Goal: Task Accomplishment & Management: Manage account settings

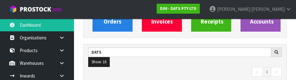
scroll to position [490, 213]
type input "D"
click at [119, 74] on nav "← 1 2 3 4 5 →" at bounding box center [185, 72] width 194 height 11
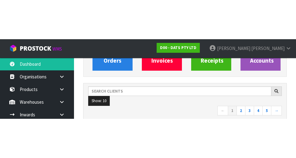
scroll to position [75, 0]
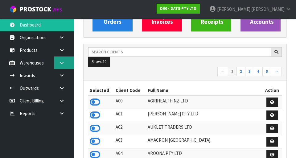
click at [65, 64] on link at bounding box center [64, 63] width 20 height 13
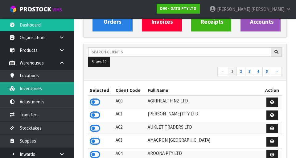
click at [29, 94] on link "Inventories" at bounding box center [37, 88] width 74 height 13
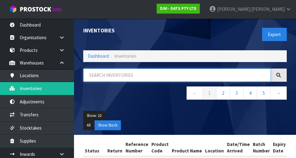
click at [101, 77] on input "text" at bounding box center [177, 75] width 188 height 13
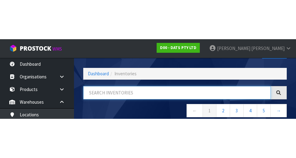
scroll to position [35, 0]
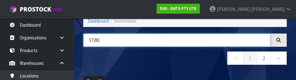
type input "57281"
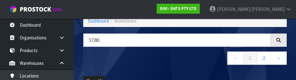
click at [106, 65] on nav "← 1 2 →" at bounding box center [185, 58] width 204 height 15
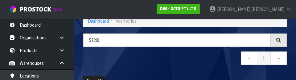
click at [125, 61] on nav "← 1 →" at bounding box center [185, 58] width 204 height 15
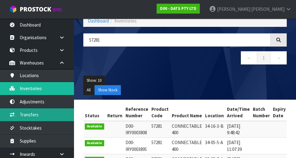
click at [26, 116] on link "Transfers" at bounding box center [37, 114] width 74 height 13
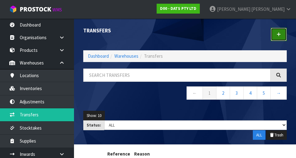
click at [279, 36] on link at bounding box center [279, 34] width 16 height 13
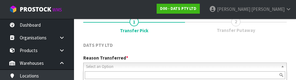
scroll to position [85, 0]
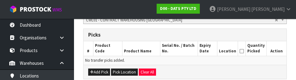
click at [121, 49] on th "Product Code" at bounding box center [107, 48] width 29 height 15
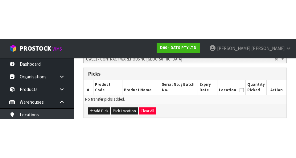
scroll to position [139, 0]
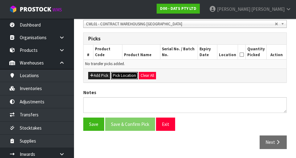
click at [120, 77] on button "Pick Location" at bounding box center [124, 75] width 27 height 7
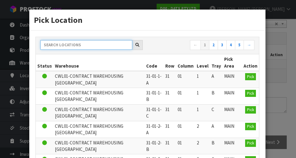
click at [69, 41] on input "text" at bounding box center [86, 45] width 92 height 10
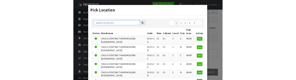
scroll to position [136, 0]
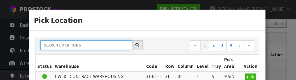
click at [65, 45] on input "text" at bounding box center [86, 45] width 92 height 10
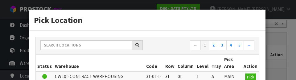
click at [145, 59] on th "Code" at bounding box center [154, 62] width 19 height 17
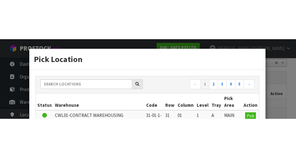
scroll to position [139, 0]
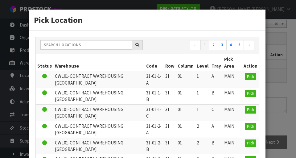
click at [275, 95] on div "Pick Location ← 1 2 3 4 5 → Status Warehouse Code Row Column Level Tray Pick Ar…" at bounding box center [148, 79] width 296 height 158
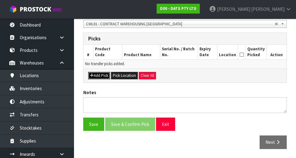
click at [94, 77] on button "Add Pick" at bounding box center [99, 75] width 22 height 7
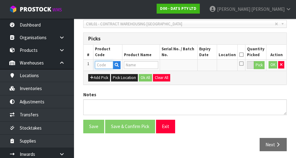
paste input "57281"
type input "57281"
type input "CONNECTABLE 400"
type input "57281"
click at [258, 65] on button "Pick" at bounding box center [259, 65] width 11 height 8
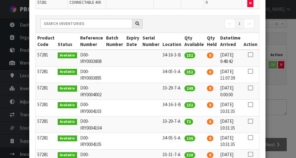
scroll to position [61, 0]
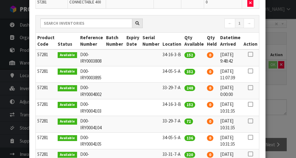
click at [252, 54] on icon at bounding box center [250, 54] width 5 height 0
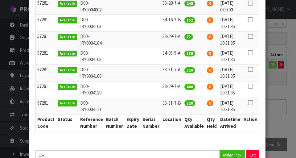
scroll to position [163, 0]
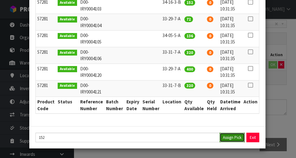
click at [232, 136] on button "Assign Pick" at bounding box center [232, 138] width 25 height 10
type input "152"
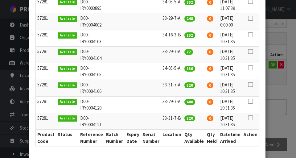
scroll to position [125, 0]
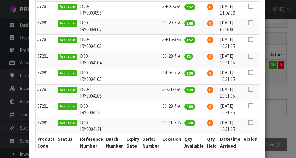
click at [250, 40] on icon at bounding box center [250, 40] width 5 height 0
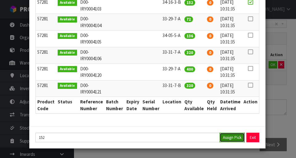
click at [231, 140] on button "Assign Pick" at bounding box center [232, 138] width 25 height 10
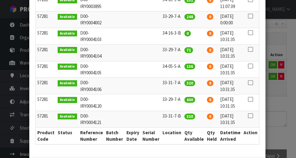
scroll to position [141, 0]
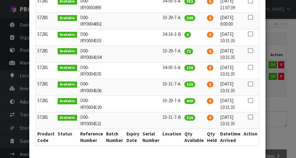
copy td "34-05-5-A"
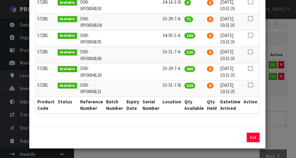
click at [284, 123] on div "Pick Line Picks Product Code Product Name Serial No. / Batch No. Expiry Date Lo…" at bounding box center [148, 79] width 296 height 158
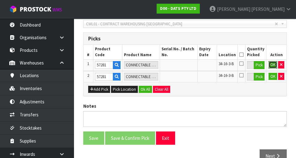
click at [273, 65] on button "OK" at bounding box center [273, 64] width 9 height 7
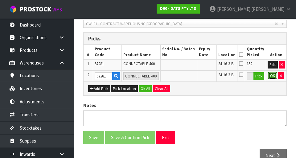
click at [272, 78] on button "OK" at bounding box center [273, 75] width 9 height 7
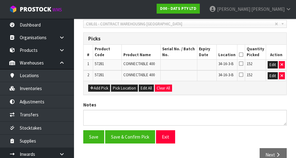
click at [244, 55] on icon at bounding box center [241, 55] width 4 height 0
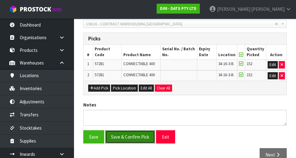
click at [128, 142] on button "Save & Confirm Pick" at bounding box center [130, 136] width 50 height 13
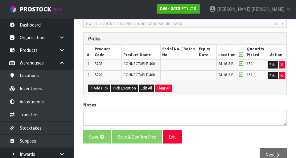
scroll to position [0, 0]
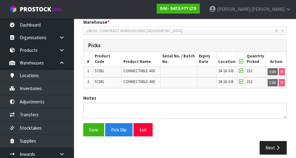
scroll to position [160, 0]
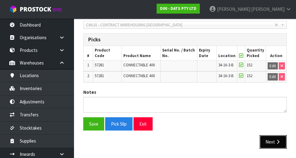
click at [267, 143] on button "Next" at bounding box center [273, 141] width 27 height 13
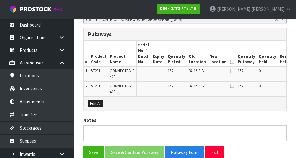
scroll to position [0, 15]
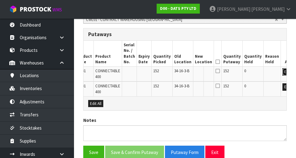
click at [283, 73] on button "Edit" at bounding box center [288, 71] width 10 height 7
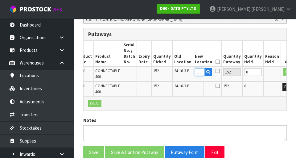
paste input "34-05-5-A"
type input "34-05-5-A"
click at [284, 69] on button "OK" at bounding box center [288, 71] width 9 height 7
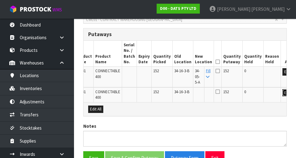
click at [283, 94] on button "Edit" at bounding box center [288, 92] width 10 height 7
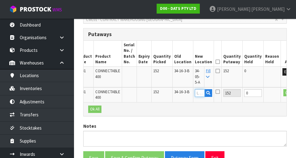
click at [195, 90] on input "text" at bounding box center [200, 93] width 10 height 8
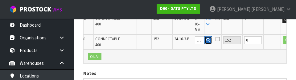
click at [205, 41] on button "button" at bounding box center [209, 40] width 8 height 8
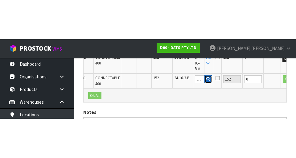
scroll to position [199, 0]
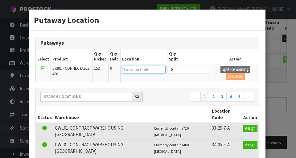
paste input "34-05-5-A"
type input "34-05-5-A"
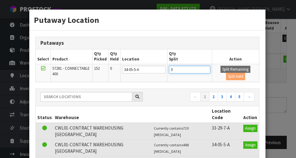
click at [177, 69] on input "0" at bounding box center [189, 70] width 41 height 8
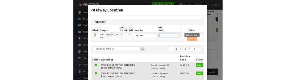
scroll to position [196, 0]
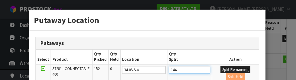
type input "144"
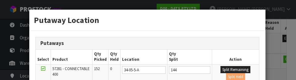
scroll to position [57, 0]
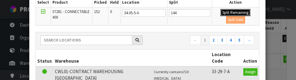
click at [226, 15] on button "Split Remaining" at bounding box center [236, 12] width 30 height 7
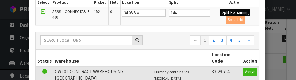
type input "144"
type input "0"
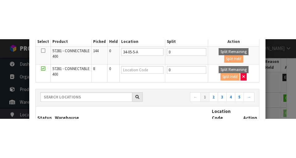
scroll to position [199, 0]
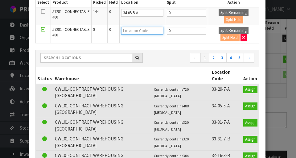
click at [134, 29] on input "text" at bounding box center [142, 31] width 42 height 8
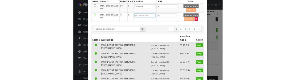
scroll to position [196, 0]
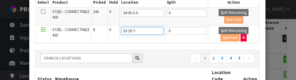
type input "33-29-7-a"
type input "33-29-7-A"
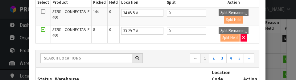
click at [161, 60] on nav "← 1 2 3 4 5 →" at bounding box center [203, 58] width 103 height 11
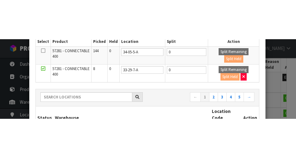
scroll to position [199, 0]
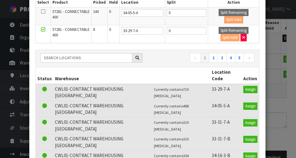
click at [277, 114] on div "Putaway Location Putaways Select Product Qty Picked Qty Held Location Qty Split…" at bounding box center [148, 79] width 296 height 158
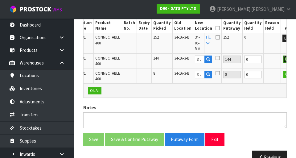
click at [284, 61] on button "OK" at bounding box center [288, 59] width 9 height 7
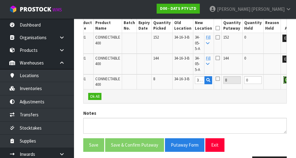
click at [284, 80] on button "OK" at bounding box center [288, 79] width 9 height 7
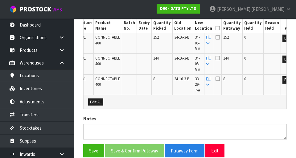
click at [216, 28] on icon at bounding box center [218, 28] width 4 height 0
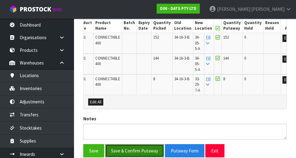
click at [122, 150] on button "Save & Confirm Putaway" at bounding box center [134, 150] width 59 height 13
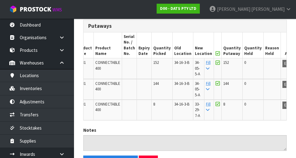
scroll to position [177, 0]
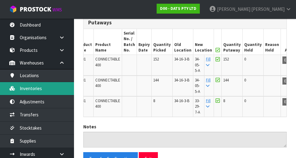
click at [25, 90] on link "Inventories" at bounding box center [37, 88] width 74 height 13
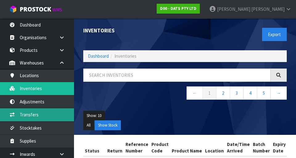
click at [28, 121] on link "Transfers" at bounding box center [37, 114] width 74 height 13
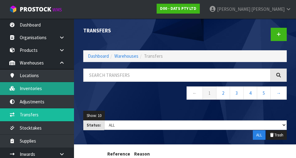
click at [26, 92] on link "Inventories" at bounding box center [37, 88] width 74 height 13
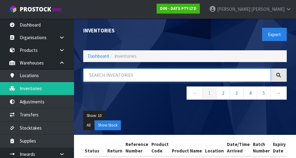
click at [112, 73] on input "text" at bounding box center [177, 75] width 188 height 13
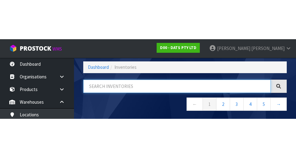
scroll to position [35, 0]
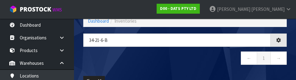
click at [127, 58] on nav "← 1 →" at bounding box center [185, 58] width 204 height 15
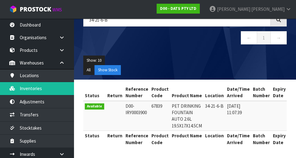
scroll to position [0, 0]
copy td "67839"
click at [119, 19] on input "34-21-6-B" at bounding box center [177, 19] width 188 height 13
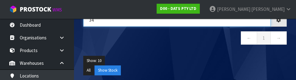
type input "3"
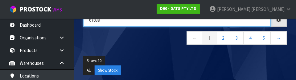
type input "67839"
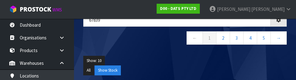
click at [141, 56] on ul "Show: 10 5 10 25 50" at bounding box center [185, 61] width 204 height 10
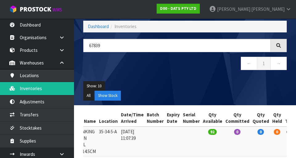
scroll to position [34, 0]
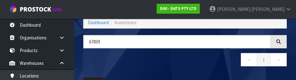
click at [140, 52] on div "67839 ← 1 →" at bounding box center [185, 54] width 213 height 38
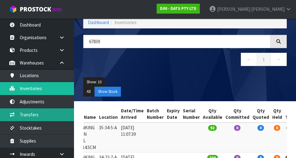
click at [24, 117] on link "Transfers" at bounding box center [37, 114] width 74 height 13
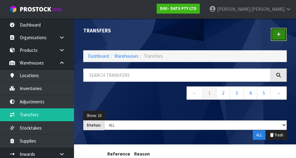
click at [271, 36] on link at bounding box center [279, 34] width 16 height 13
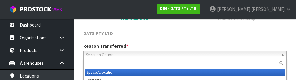
scroll to position [85, 0]
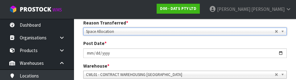
click at [111, 40] on div "Post Date * [DATE]" at bounding box center [185, 49] width 213 height 18
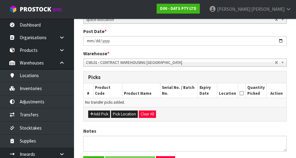
scroll to position [115, 0]
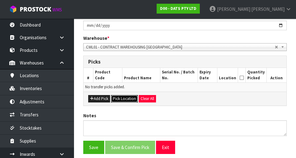
click at [120, 98] on button "Pick Location" at bounding box center [124, 98] width 27 height 7
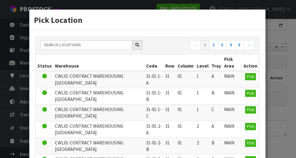
click at [174, 44] on nav "← 1 2 3 4 5 →" at bounding box center [203, 45] width 103 height 11
click at [279, 84] on div "Pick Location ← 1 2 3 4 5 → Status Warehouse Code Row Column Level Tray Pick Ar…" at bounding box center [148, 79] width 296 height 158
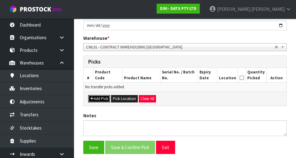
click at [93, 101] on button "Add Pick" at bounding box center [99, 98] width 22 height 7
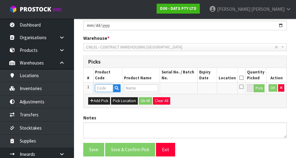
paste input "67839"
type input "67839"
type input "PET DRINKING FOUNTAIN AUTO 2.6L 19.5X17X14.5CM"
type input "67839"
click at [261, 88] on button "Pick" at bounding box center [259, 88] width 11 height 8
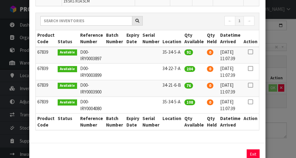
scroll to position [75, 0]
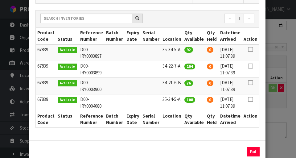
click at [249, 83] on icon at bounding box center [250, 83] width 5 height 0
click at [231, 151] on button "Assign Pick" at bounding box center [232, 152] width 25 height 10
type input "76"
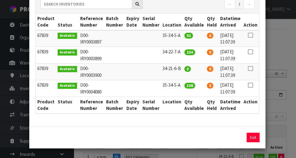
scroll to position [46, 0]
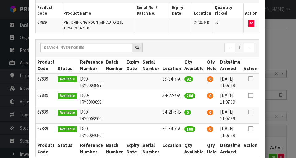
click at [251, 79] on icon at bounding box center [250, 79] width 5 height 0
click at [281, 79] on div "Pick Line Picks Product Code Product Name Serial No. / Batch No. Expiry Date Lo…" at bounding box center [148, 79] width 296 height 158
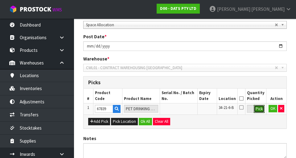
scroll to position [94, 0]
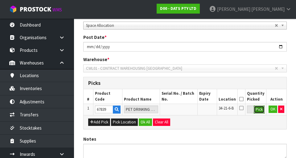
click at [259, 111] on button "Pick" at bounding box center [259, 110] width 11 height 8
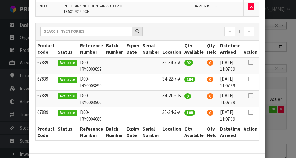
scroll to position [63, 0]
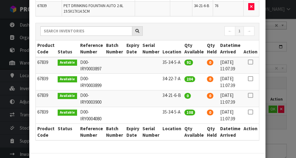
click at [252, 62] on icon at bounding box center [250, 62] width 5 height 0
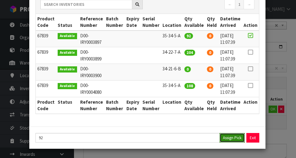
click at [226, 139] on button "Assign Pick" at bounding box center [232, 138] width 25 height 10
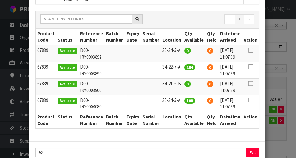
scroll to position [104, 0]
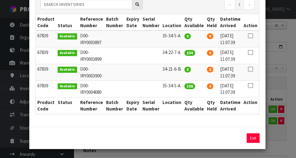
click at [252, 86] on icon at bounding box center [250, 86] width 5 height 0
click at [228, 134] on button "Assign Pick" at bounding box center [232, 138] width 25 height 10
click at [247, 138] on div "Exit" at bounding box center [253, 138] width 13 height 10
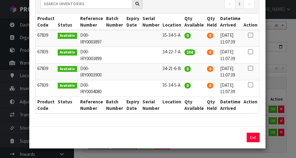
copy td "34-22-7-A"
click at [280, 88] on div "Pick Line Picks Product Code Product Name Serial No. / Batch No. Expiry Date Lo…" at bounding box center [148, 79] width 296 height 158
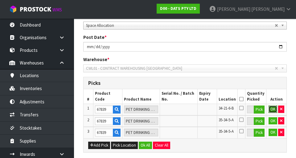
click at [276, 107] on button "OK" at bounding box center [273, 109] width 9 height 7
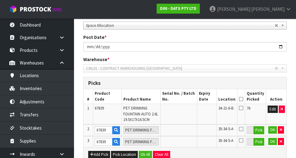
click at [277, 119] on td "Edit" at bounding box center [276, 114] width 21 height 21
click at [273, 131] on button "OK" at bounding box center [273, 129] width 9 height 7
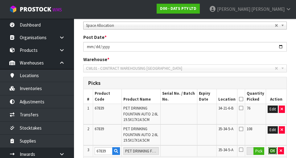
click at [275, 150] on button "OK" at bounding box center [273, 150] width 9 height 7
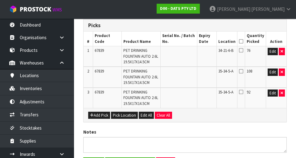
scroll to position [154, 0]
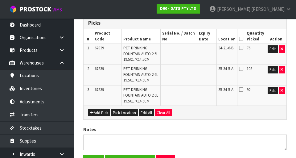
click at [243, 39] on icon at bounding box center [241, 39] width 4 height 0
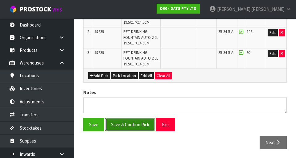
click at [129, 124] on button "Save & Confirm Pick" at bounding box center [130, 124] width 50 height 13
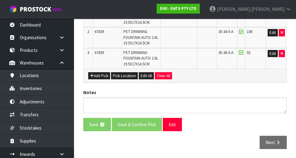
scroll to position [0, 0]
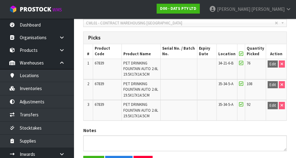
scroll to position [200, 0]
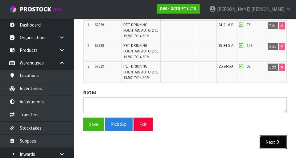
click at [276, 140] on icon "button" at bounding box center [278, 142] width 6 height 5
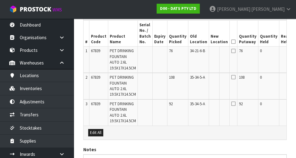
scroll to position [0, 17]
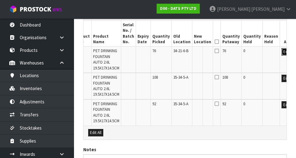
click at [282, 53] on button "Edit" at bounding box center [287, 51] width 10 height 7
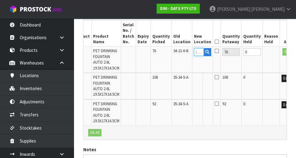
click at [194, 50] on input "text" at bounding box center [199, 52] width 10 height 8
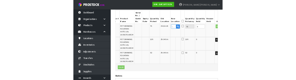
scroll to position [182, 0]
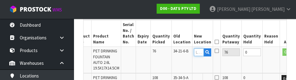
paste input "34-22-7-A"
type input "34-22-7-A"
click at [283, 50] on button "OK" at bounding box center [287, 51] width 9 height 7
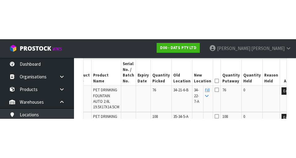
scroll to position [185, 0]
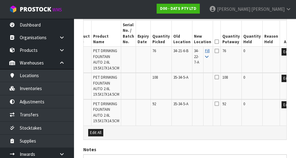
click at [205, 57] on icon at bounding box center [206, 57] width 3 height 4
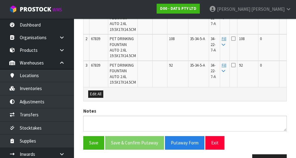
scroll to position [223, 0]
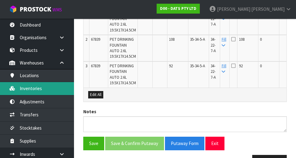
click at [29, 90] on link "Inventories" at bounding box center [37, 88] width 74 height 13
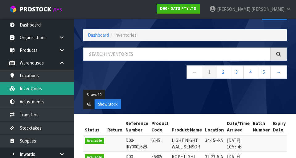
scroll to position [20, 0]
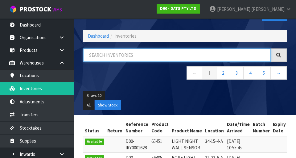
click at [104, 56] on input "text" at bounding box center [177, 54] width 188 height 13
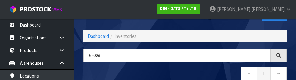
click at [186, 14] on nav "Toggle navigation ProStock WMS D00 - DATS PTY LTD [PERSON_NAME] Logout" at bounding box center [148, 9] width 296 height 19
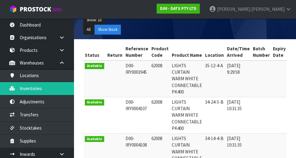
scroll to position [0, 0]
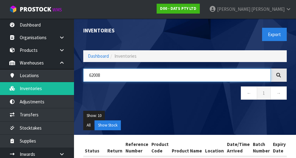
click at [249, 75] on input "62008" at bounding box center [177, 75] width 188 height 13
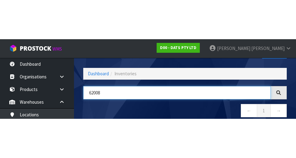
scroll to position [35, 0]
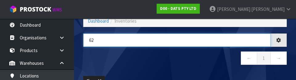
type input "6"
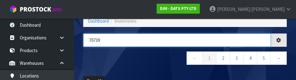
type input "70739"
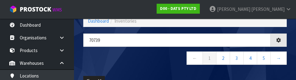
click at [98, 58] on nav "← 1 2 3 4 5 →" at bounding box center [185, 58] width 204 height 15
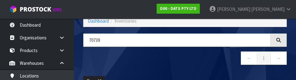
click at [134, 62] on nav "← 1 →" at bounding box center [185, 58] width 204 height 15
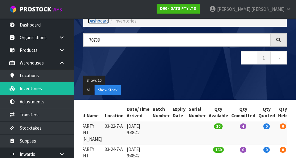
click at [96, 23] on link "Dashboard" at bounding box center [98, 21] width 21 height 6
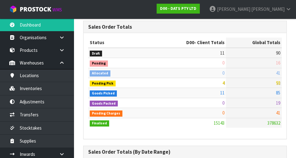
scroll to position [544, 0]
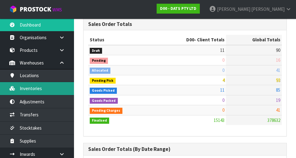
click at [31, 90] on link "Inventories" at bounding box center [37, 88] width 74 height 13
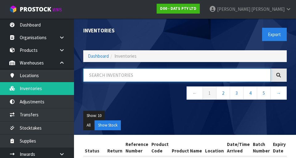
paste input "70739"
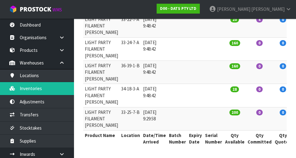
scroll to position [169, 0]
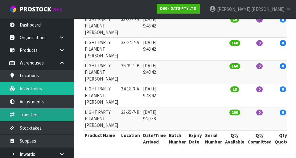
type input "70739"
click at [23, 115] on link "Transfers" at bounding box center [37, 114] width 74 height 13
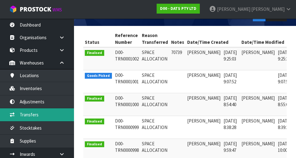
scroll to position [0, 16]
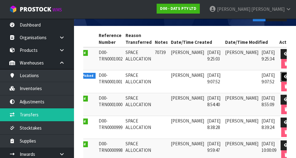
click at [284, 75] on icon at bounding box center [286, 77] width 5 height 4
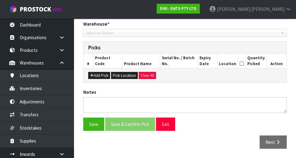
type input "[DATE]"
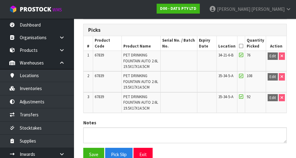
scroll to position [178, 0]
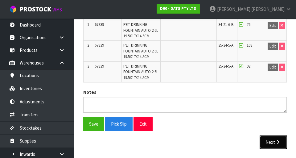
click at [276, 142] on icon "button" at bounding box center [278, 142] width 6 height 5
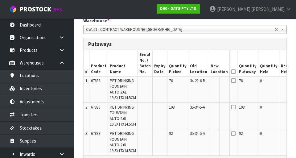
scroll to position [0, 17]
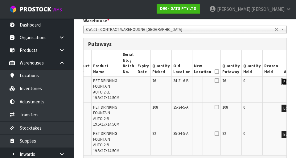
click at [282, 82] on button "Edit" at bounding box center [287, 81] width 10 height 7
click at [194, 80] on input "text" at bounding box center [199, 82] width 10 height 8
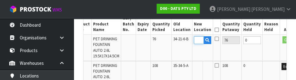
scroll to position [0, 10]
type input "3422-7-A"
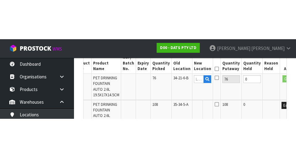
scroll to position [0, 0]
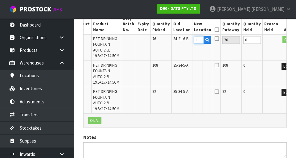
click at [194, 40] on input "text" at bounding box center [199, 40] width 10 height 8
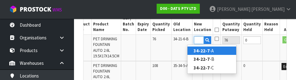
scroll to position [0, 10]
click at [221, 48] on link "34-22-7- A" at bounding box center [212, 50] width 49 height 8
type input "34-22-7-A"
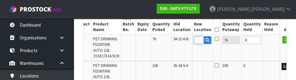
scroll to position [0, 0]
click at [283, 40] on button "OK" at bounding box center [287, 39] width 9 height 7
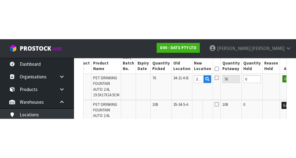
scroll to position [175, 0]
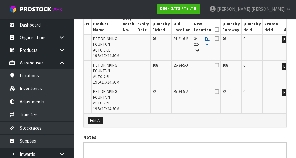
click at [205, 46] on icon at bounding box center [206, 45] width 3 height 4
click at [282, 39] on button "Edit" at bounding box center [287, 39] width 10 height 7
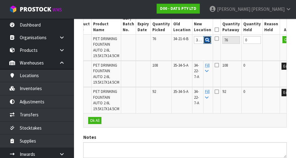
click at [206, 40] on icon "button" at bounding box center [208, 40] width 4 height 4
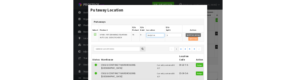
scroll to position [172, 0]
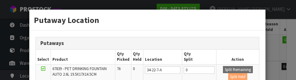
click at [224, 43] on h3 "Putaways" at bounding box center [147, 43] width 214 height 6
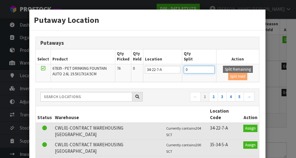
click at [198, 71] on input "0" at bounding box center [199, 70] width 31 height 8
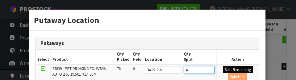
type input "4"
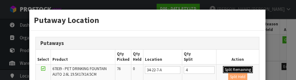
click at [239, 67] on button "Split Remaining" at bounding box center [238, 69] width 30 height 7
type input "4"
type input "0"
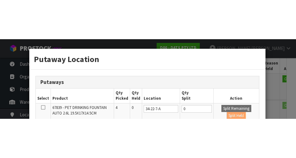
scroll to position [175, 0]
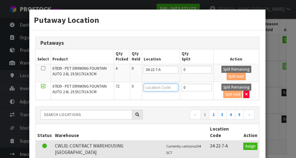
click at [166, 85] on input "text" at bounding box center [161, 88] width 35 height 8
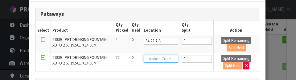
scroll to position [48, 0]
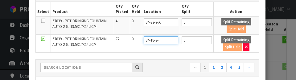
type input "34-18-2-c"
type input "34-18-2-C"
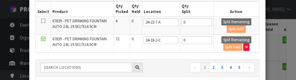
click at [208, 50] on td "0" at bounding box center [197, 43] width 34 height 18
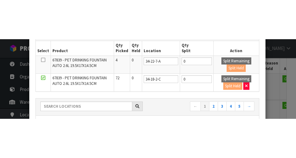
scroll to position [175, 0]
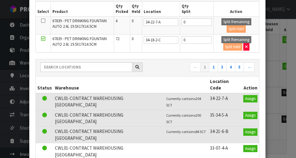
click at [276, 57] on div "Putaway Location Putaways Select Product Qty Picked Qty Held Location Qty Split…" at bounding box center [148, 79] width 296 height 158
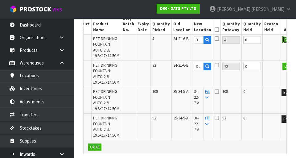
click at [283, 39] on button "OK" at bounding box center [287, 39] width 9 height 7
click at [283, 67] on button "OK" at bounding box center [287, 66] width 9 height 7
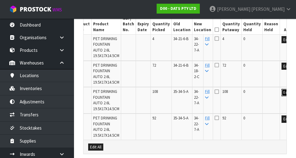
click at [282, 92] on button "Edit" at bounding box center [287, 92] width 10 height 7
click at [283, 93] on button "OK" at bounding box center [287, 92] width 9 height 7
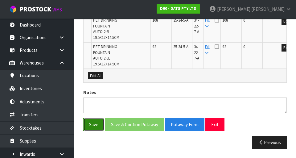
click at [94, 124] on button "Save" at bounding box center [93, 124] width 21 height 13
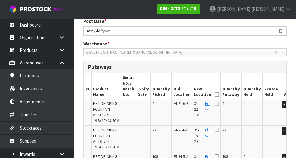
scroll to position [0, 0]
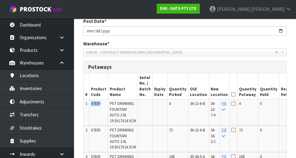
copy span "67839"
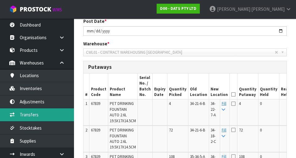
click at [26, 115] on link "Transfers" at bounding box center [37, 114] width 74 height 13
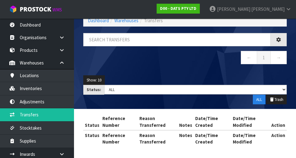
click at [27, 81] on div "Transfers Dashboard Warehouses Transfers ← 1 → Show: 10 5 10 25 50 Status: Draf…" at bounding box center [148, 61] width 296 height 194
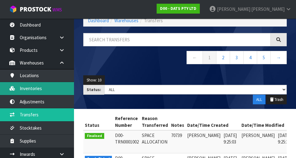
click at [23, 89] on link "Inventories" at bounding box center [37, 88] width 74 height 13
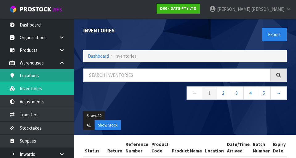
click at [50, 73] on link "Locations" at bounding box center [37, 75] width 74 height 13
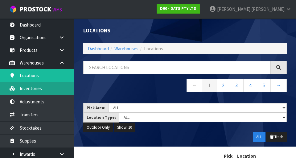
click at [24, 86] on link "Inventories" at bounding box center [37, 88] width 74 height 13
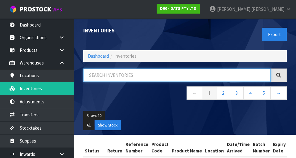
paste input "67839"
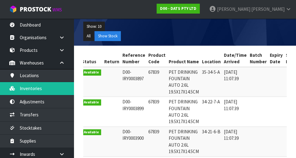
scroll to position [0, 3]
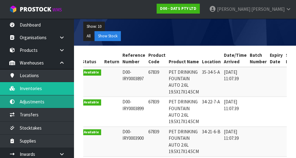
type input "67839"
click at [31, 107] on link "Adjustments" at bounding box center [37, 101] width 74 height 13
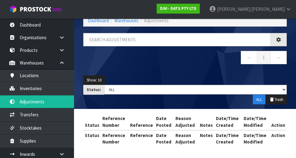
click at [26, 110] on div "Adjustments Dashboard Warehouses Adjustments ← 1 → Show: 10 5 10 25 50 Status: …" at bounding box center [148, 61] width 296 height 194
click at [25, 114] on div "Adjustments Dashboard Warehouses Adjustments ← 1 → Show: 10 5 10 25 50 Status: …" at bounding box center [148, 61] width 296 height 194
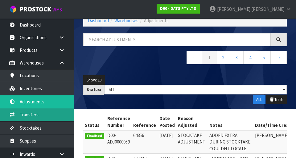
click at [27, 115] on link "Transfers" at bounding box center [37, 114] width 74 height 13
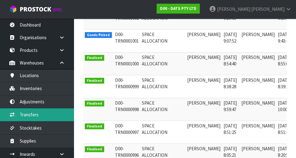
scroll to position [0, 16]
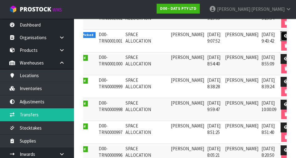
click at [284, 35] on icon at bounding box center [286, 36] width 5 height 4
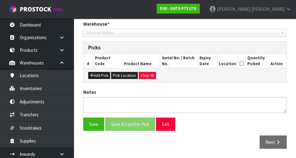
type input "[DATE]"
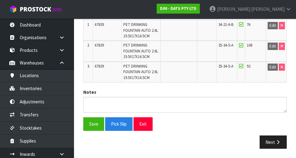
scroll to position [174, 0]
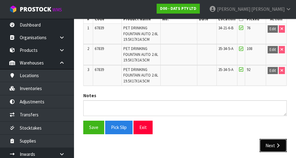
click at [269, 148] on button "Next" at bounding box center [273, 145] width 27 height 13
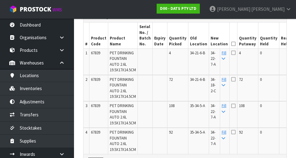
scroll to position [161, 0]
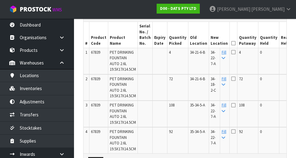
click at [232, 43] on icon at bounding box center [234, 43] width 4 height 0
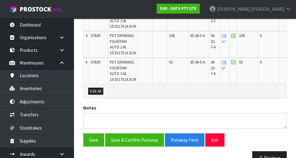
scroll to position [246, 0]
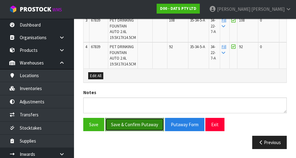
click at [123, 127] on button "Save & Confirm Putaway" at bounding box center [134, 124] width 59 height 13
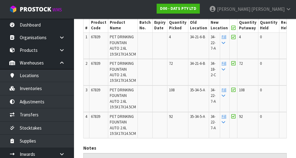
scroll to position [204, 0]
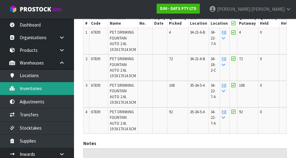
click at [28, 86] on link "Inventories" at bounding box center [37, 88] width 74 height 13
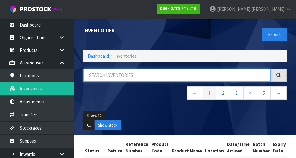
click at [228, 75] on input "text" at bounding box center [177, 75] width 188 height 13
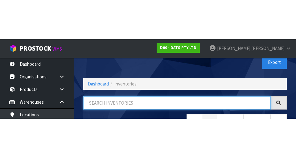
scroll to position [35, 0]
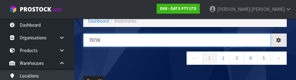
type input "70739"
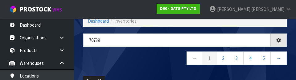
click at [93, 62] on nav "← 1 2 3 4 5 →" at bounding box center [185, 58] width 204 height 15
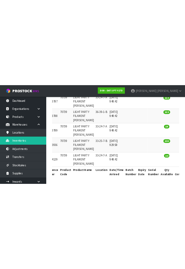
scroll to position [0, 0]
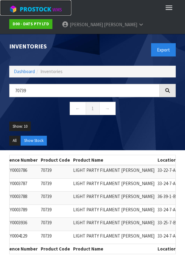
click at [46, 2] on link "ProStock WMS" at bounding box center [35, 7] width 71 height 15
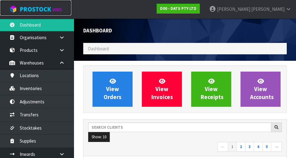
scroll to position [490, 213]
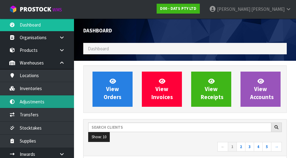
click at [23, 99] on link "Adjustments" at bounding box center [37, 101] width 74 height 13
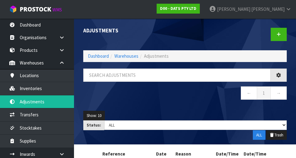
click at [26, 113] on div "Adjustments Dashboard Warehouses Adjustments ← 1 → Show: 10 5 10 25 50 Status: …" at bounding box center [148, 97] width 296 height 194
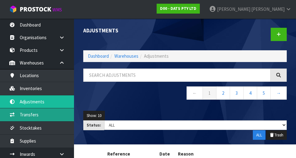
click at [26, 113] on link "Transfers" at bounding box center [37, 114] width 74 height 13
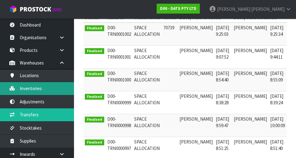
click at [29, 90] on link "Inventories" at bounding box center [37, 88] width 74 height 13
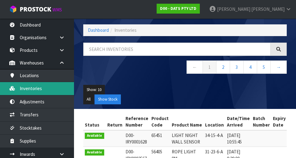
scroll to position [143, 0]
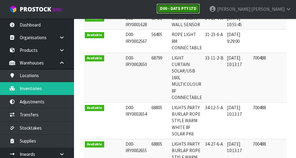
click at [197, 11] on strong "D00 - DATS PTY LTD" at bounding box center [178, 8] width 36 height 5
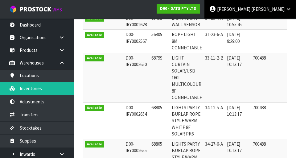
click at [287, 12] on link "[PERSON_NAME]" at bounding box center [251, 9] width 92 height 19
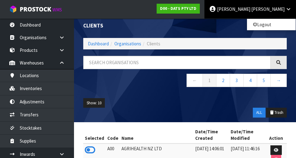
scroll to position [143, 0]
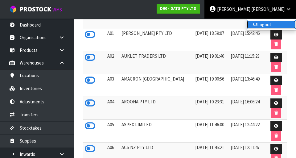
click at [273, 24] on link "Logout" at bounding box center [271, 24] width 49 height 8
